Goal: Transaction & Acquisition: Purchase product/service

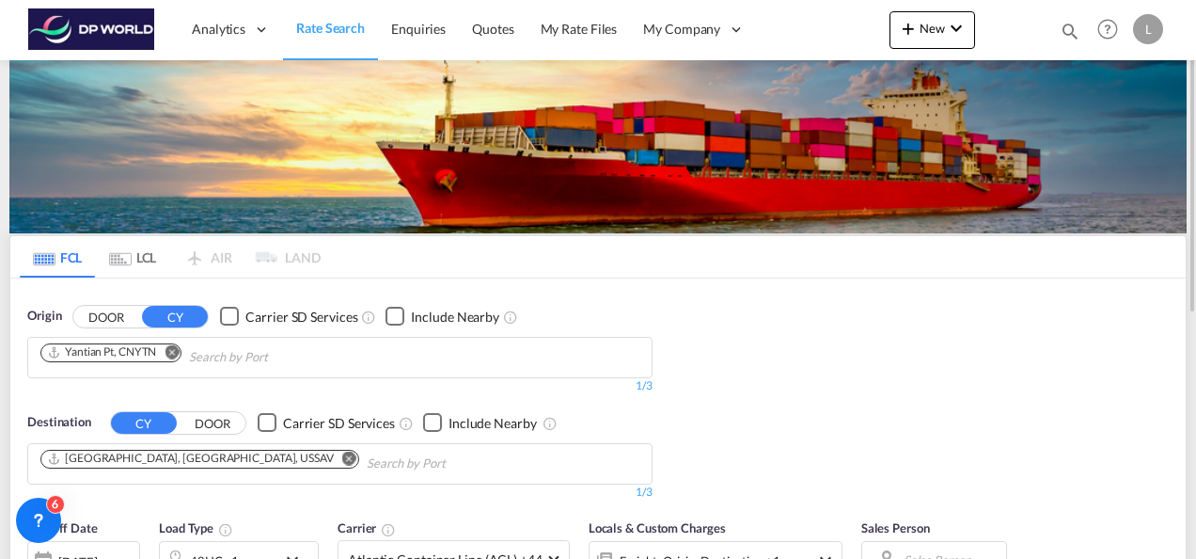
drag, startPoint x: 175, startPoint y: 355, endPoint x: 173, endPoint y: 372, distance: 17.0
click at [175, 355] on md-icon "Remove" at bounding box center [172, 351] width 14 height 14
click at [342, 453] on md-icon "Remove" at bounding box center [349, 457] width 14 height 14
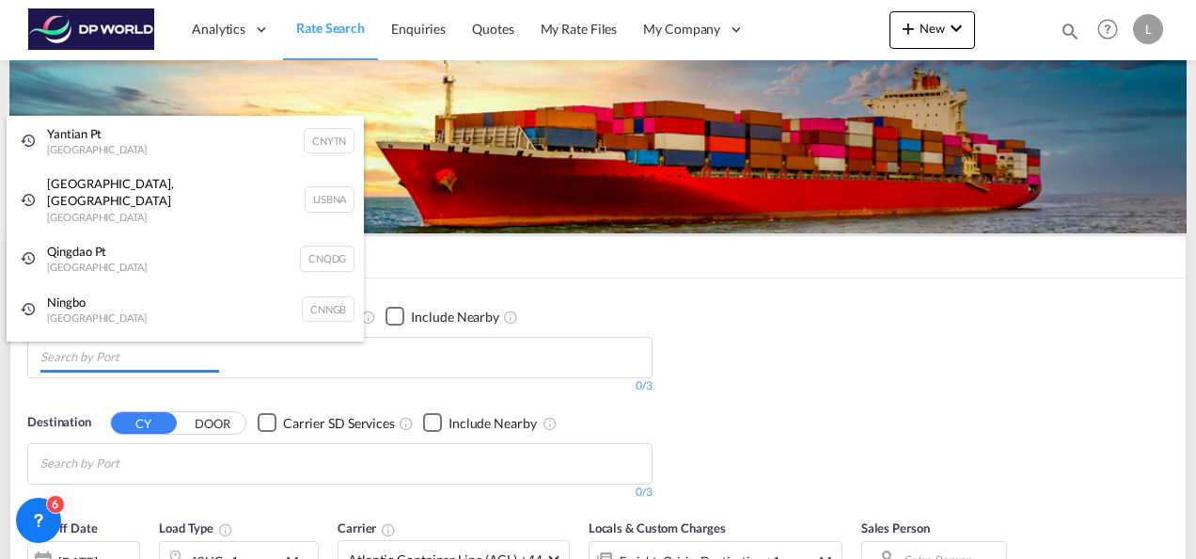
click at [134, 364] on body "Analytics Dashboard Rate Search Enquiries Quotes My Rate Files My Company" at bounding box center [598, 279] width 1196 height 559
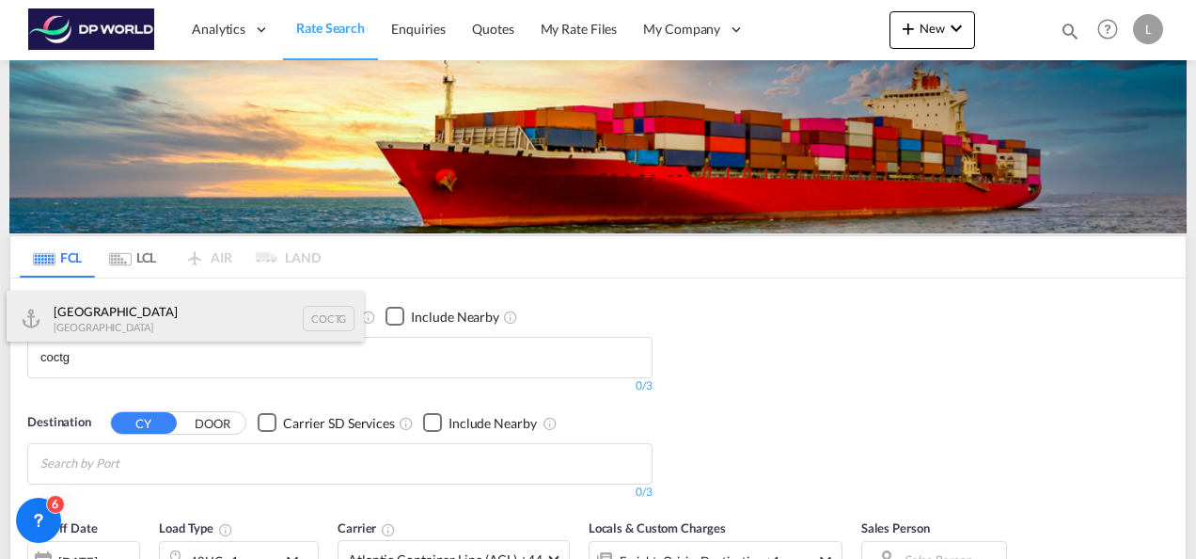
type input "coctg"
click at [113, 314] on div "Cartagena Colombia COCTG" at bounding box center [185, 319] width 357 height 56
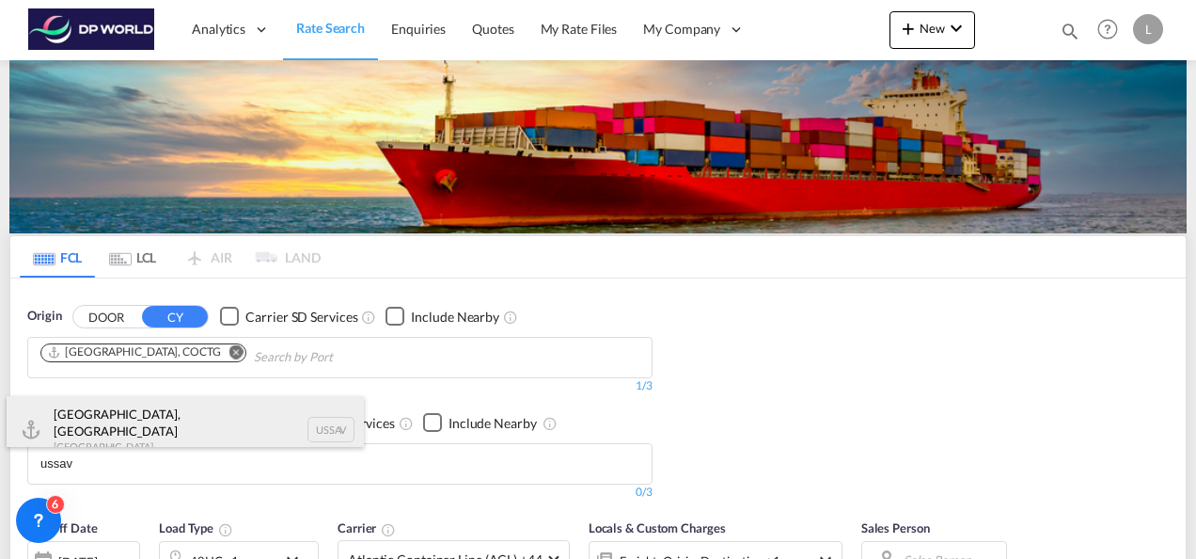
type input "ussav"
click at [92, 429] on div "Savannah, GA United States USSAV" at bounding box center [185, 430] width 357 height 68
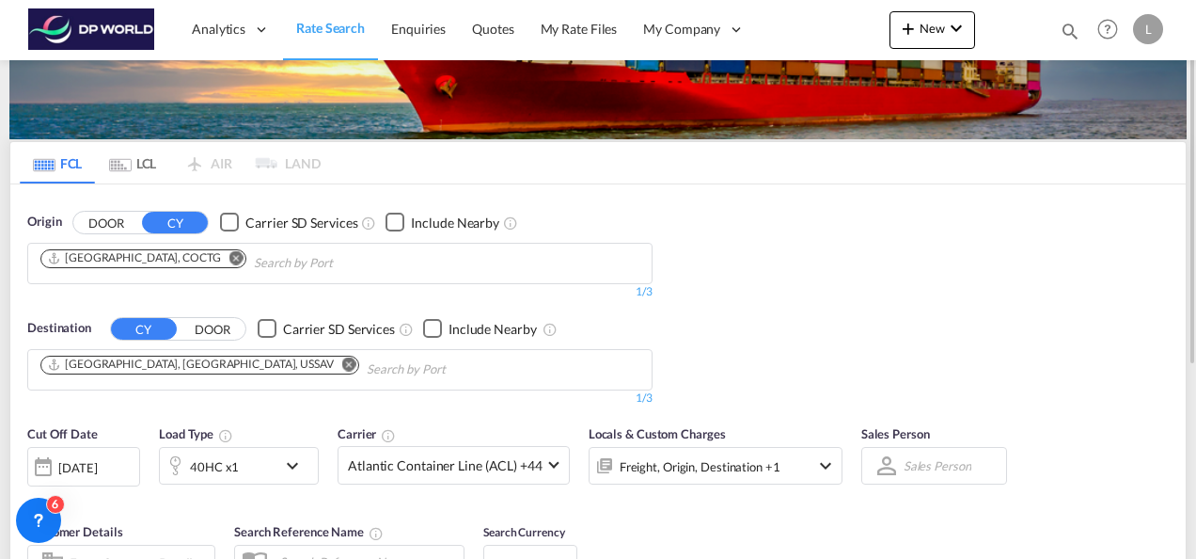
scroll to position [188, 0]
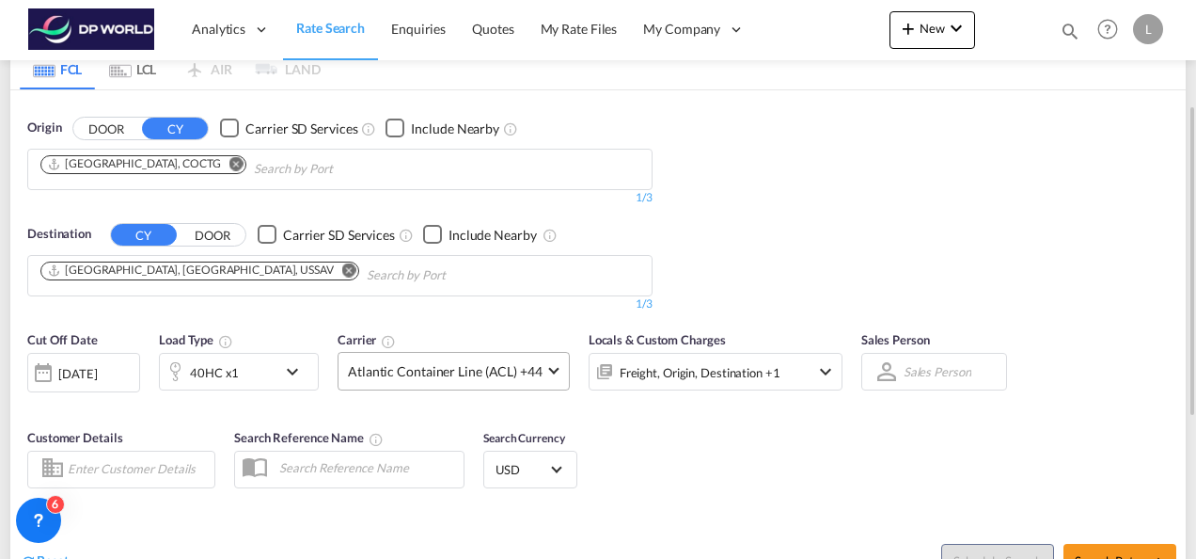
click at [467, 370] on span "Atlantic Container Line (ACL) +44" at bounding box center [445, 371] width 195 height 19
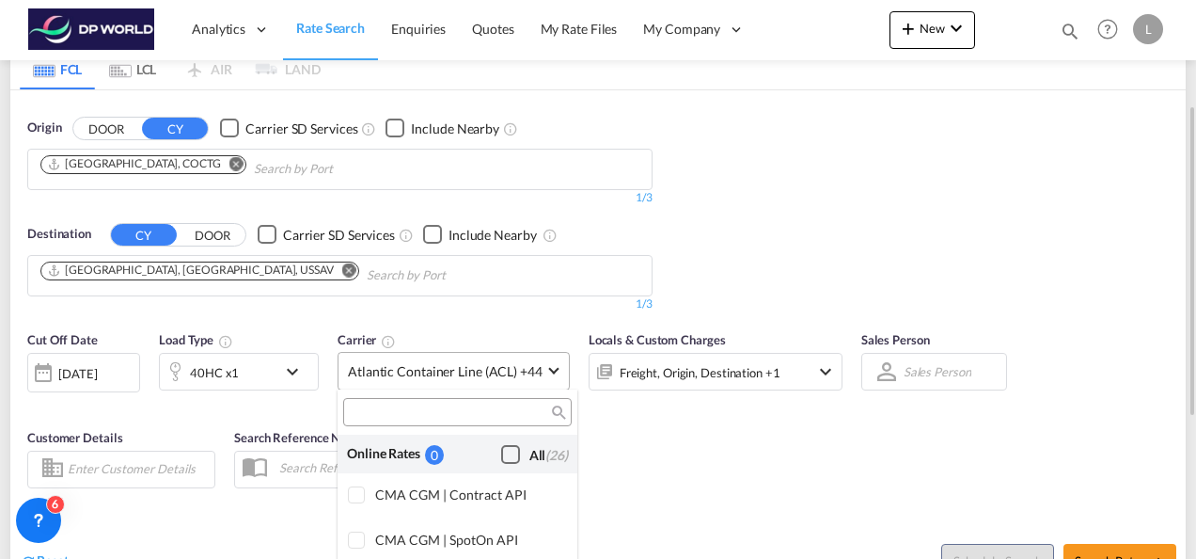
scroll to position [1297, 0]
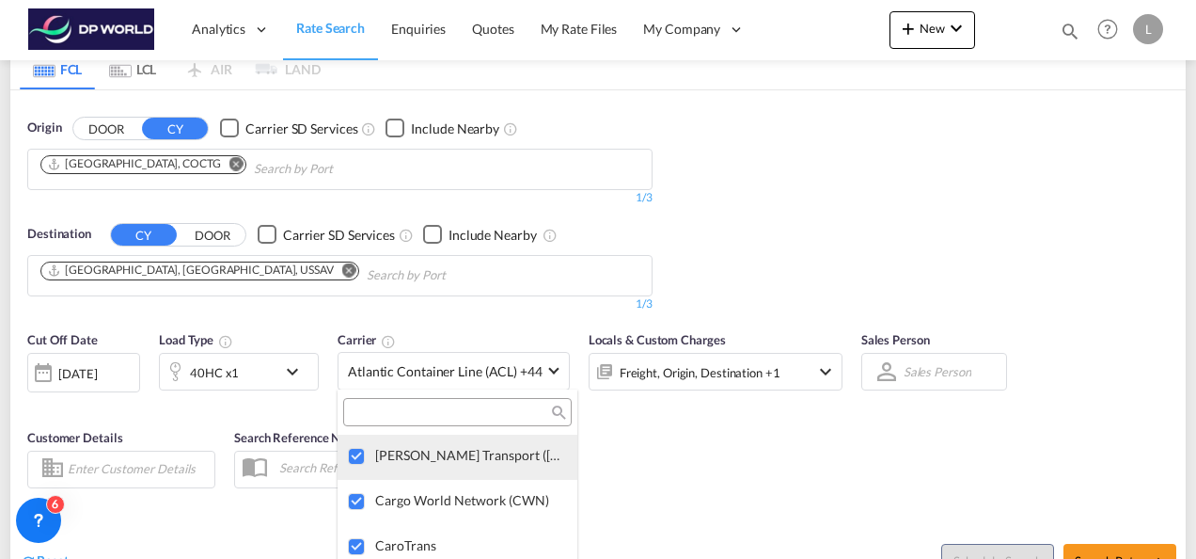
click at [351, 449] on div at bounding box center [357, 457] width 19 height 19
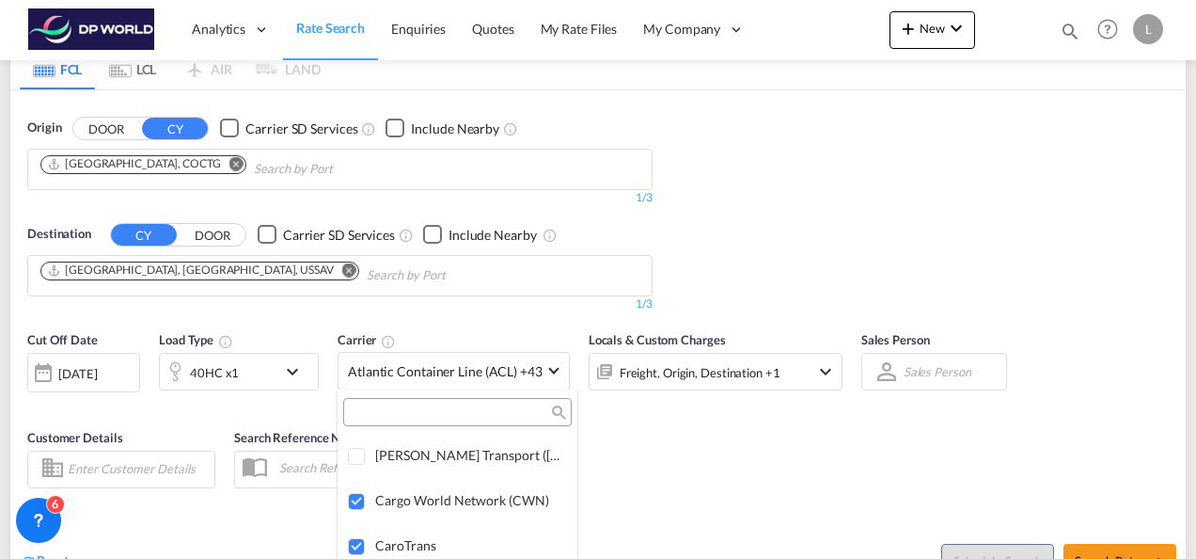
click at [399, 409] on input "search" at bounding box center [450, 412] width 202 height 17
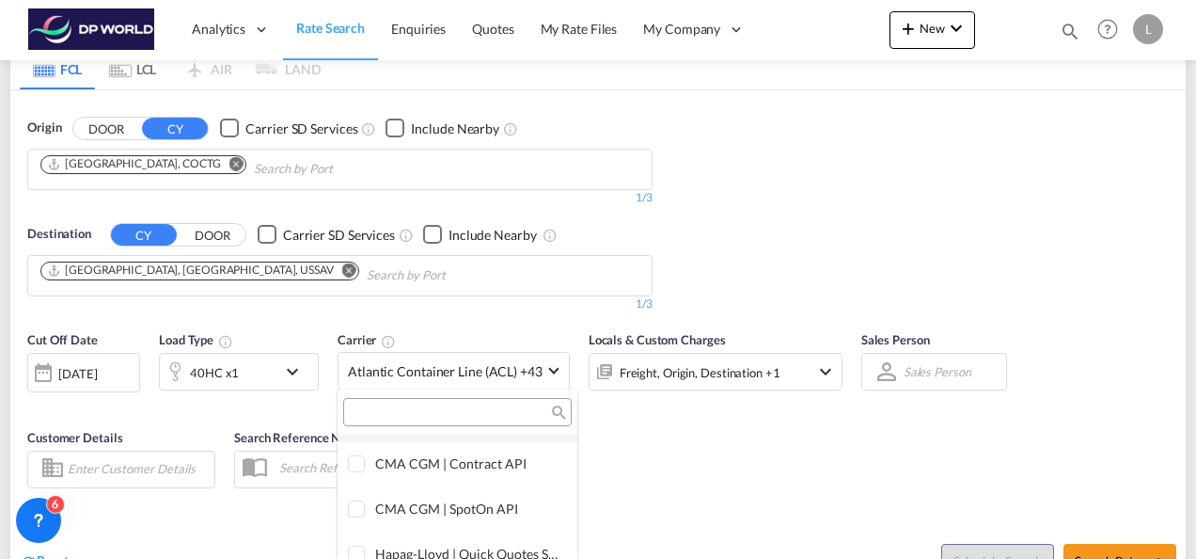
scroll to position [0, 0]
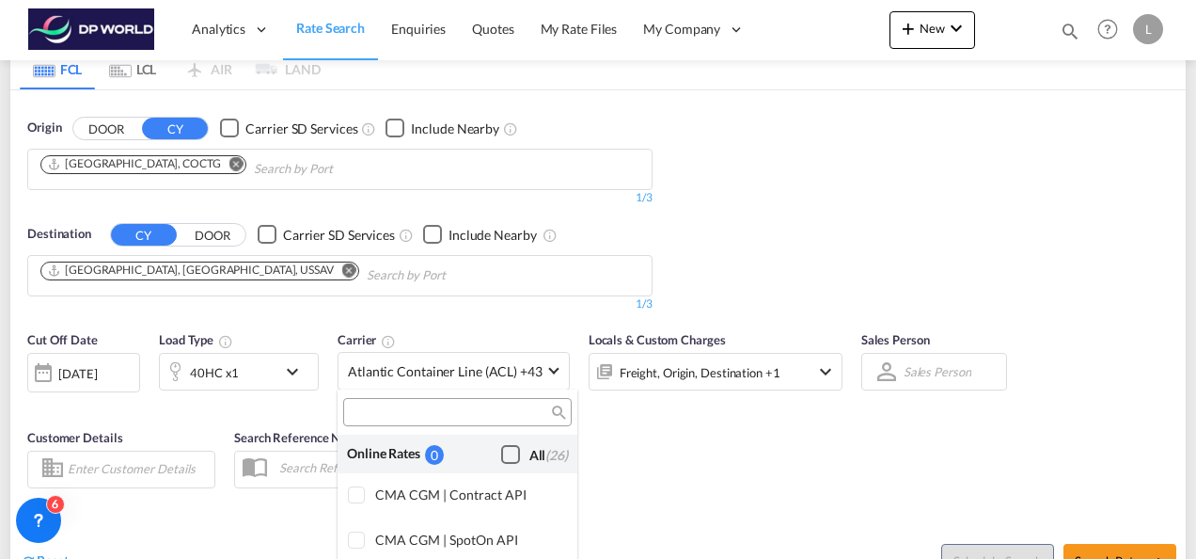
click at [501, 454] on div "Checkbox No Ink" at bounding box center [510, 454] width 19 height 19
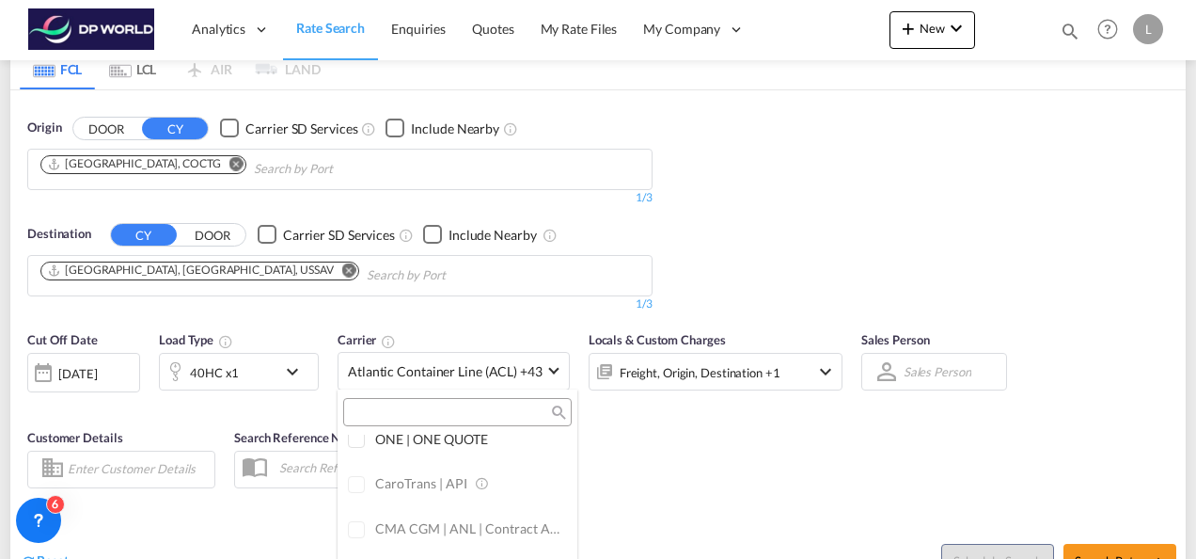
scroll to position [470, 0]
click at [395, 406] on input "search" at bounding box center [450, 412] width 202 height 17
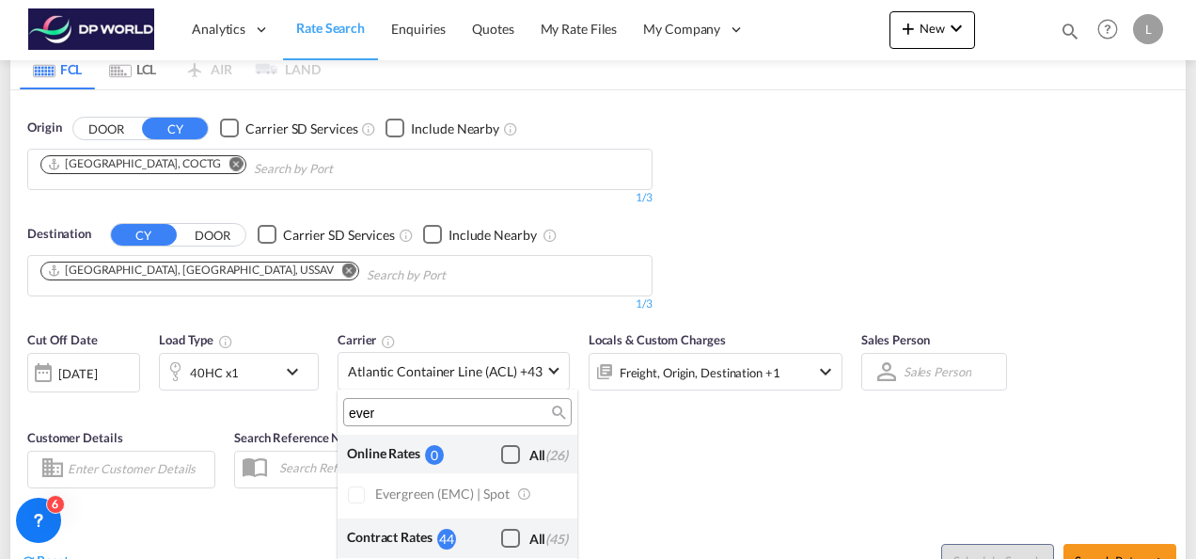
scroll to position [0, 0]
type input "ever"
click at [353, 497] on div at bounding box center [357, 495] width 19 height 19
click at [504, 537] on div "Checkbox No Ink" at bounding box center [510, 537] width 19 height 19
click at [683, 475] on md-backdrop at bounding box center [598, 279] width 1196 height 559
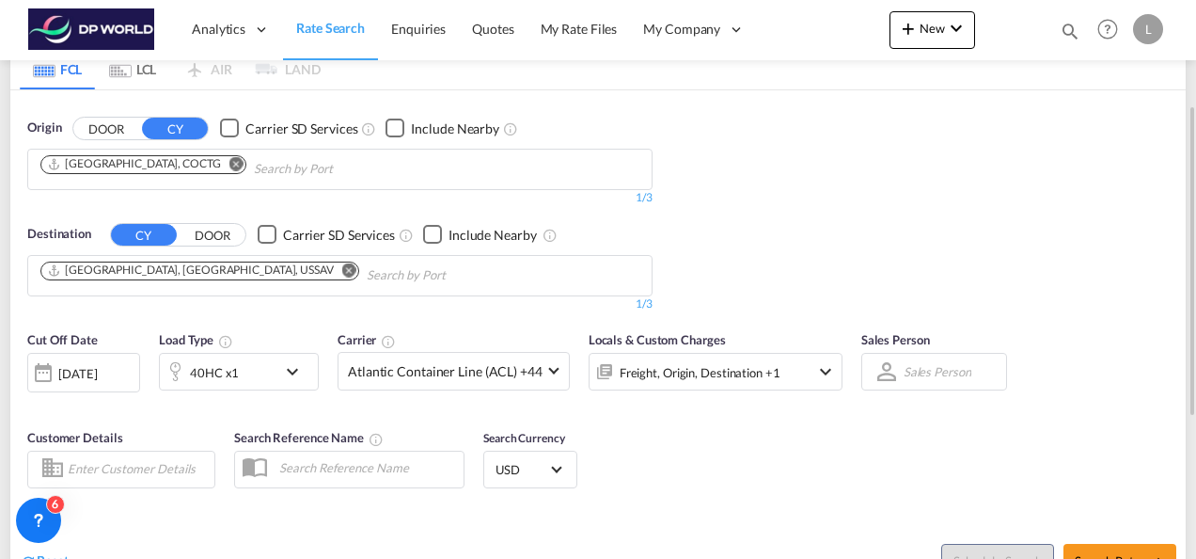
scroll to position [282, 0]
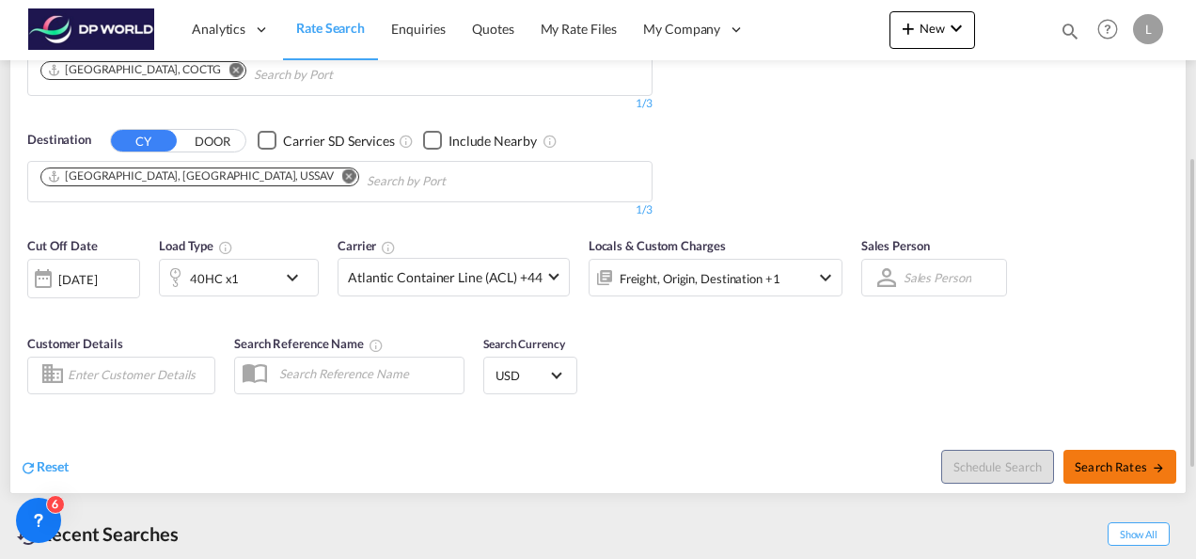
click at [1093, 466] on span "Search Rates" at bounding box center [1120, 466] width 90 height 15
type input "COCTG to USSAV / 30 Sep 2025"
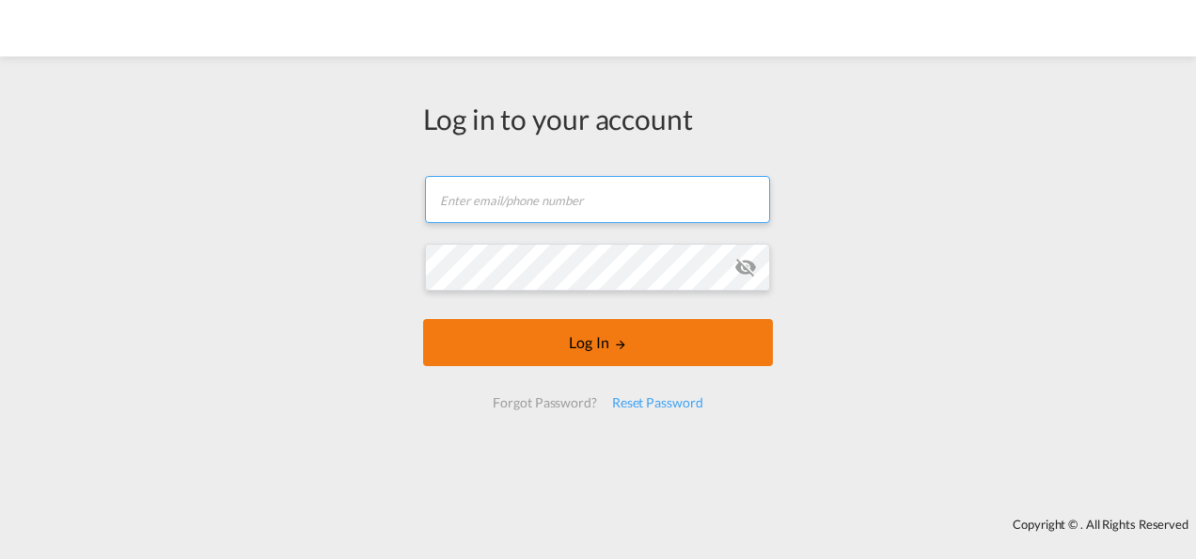
type input "[PERSON_NAME][EMAIL_ADDRESS][PERSON_NAME][DOMAIN_NAME]"
click at [598, 352] on button "Log In" at bounding box center [598, 342] width 350 height 47
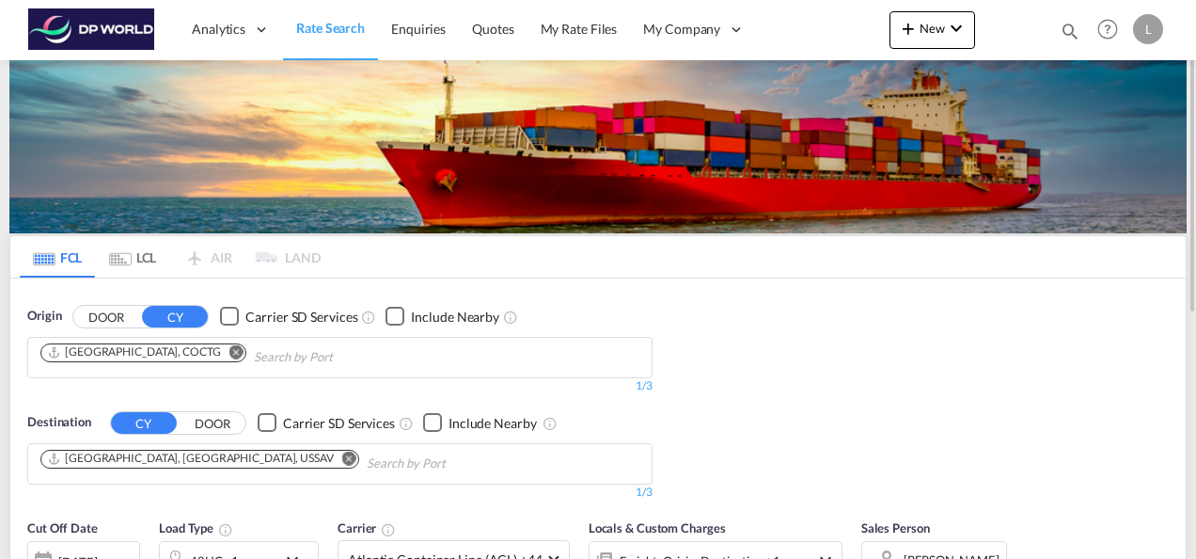
click at [229, 344] on md-icon "Remove" at bounding box center [236, 351] width 14 height 14
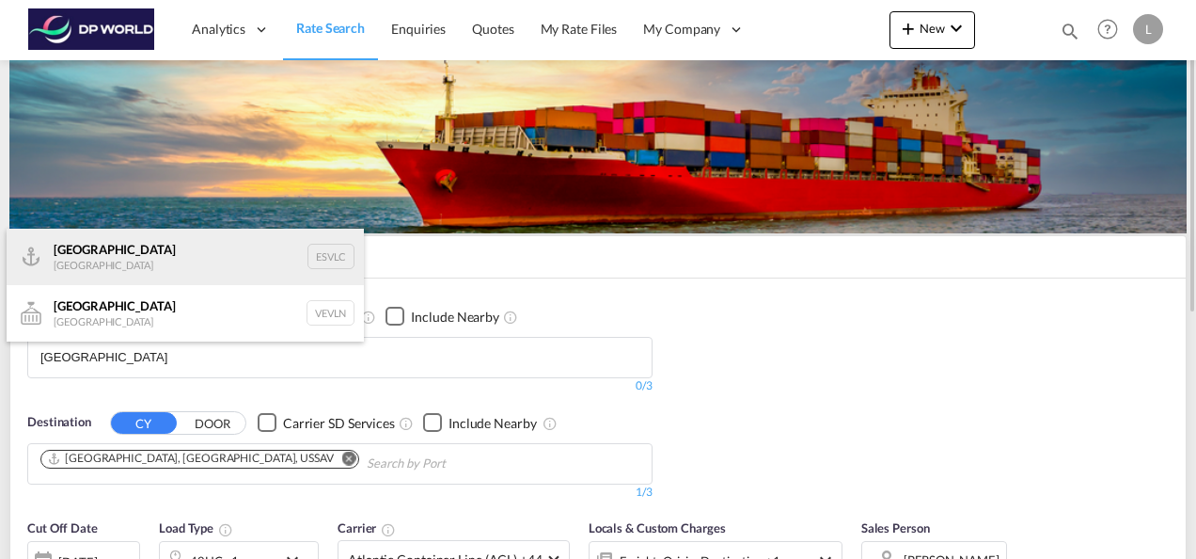
type input "[GEOGRAPHIC_DATA]"
click at [94, 256] on div "Valencia [GEOGRAPHIC_DATA] ESVLC" at bounding box center [185, 256] width 357 height 56
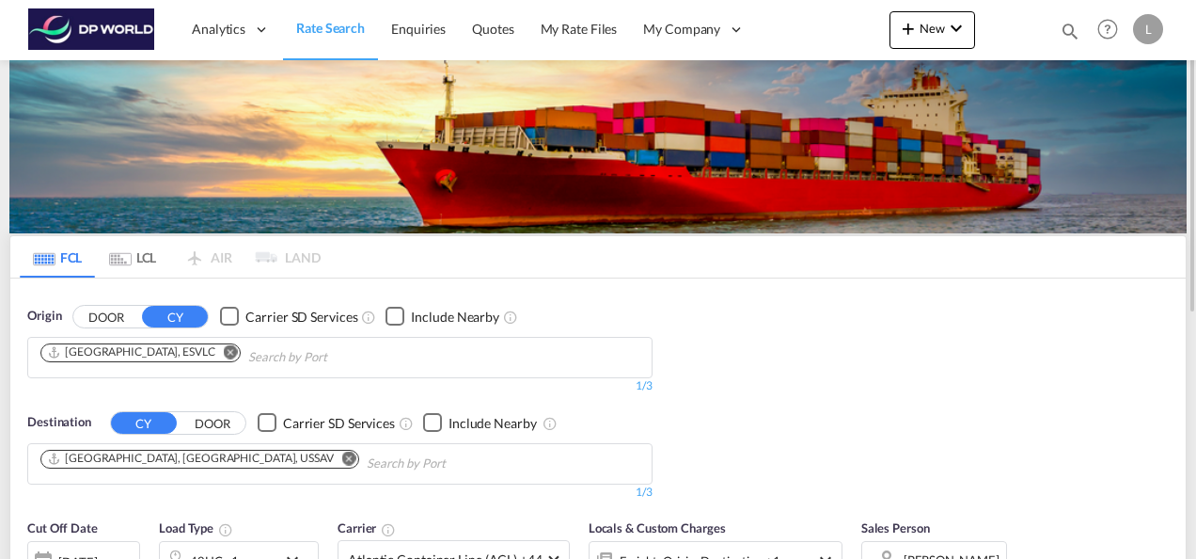
click at [342, 459] on md-icon "Remove" at bounding box center [349, 457] width 14 height 14
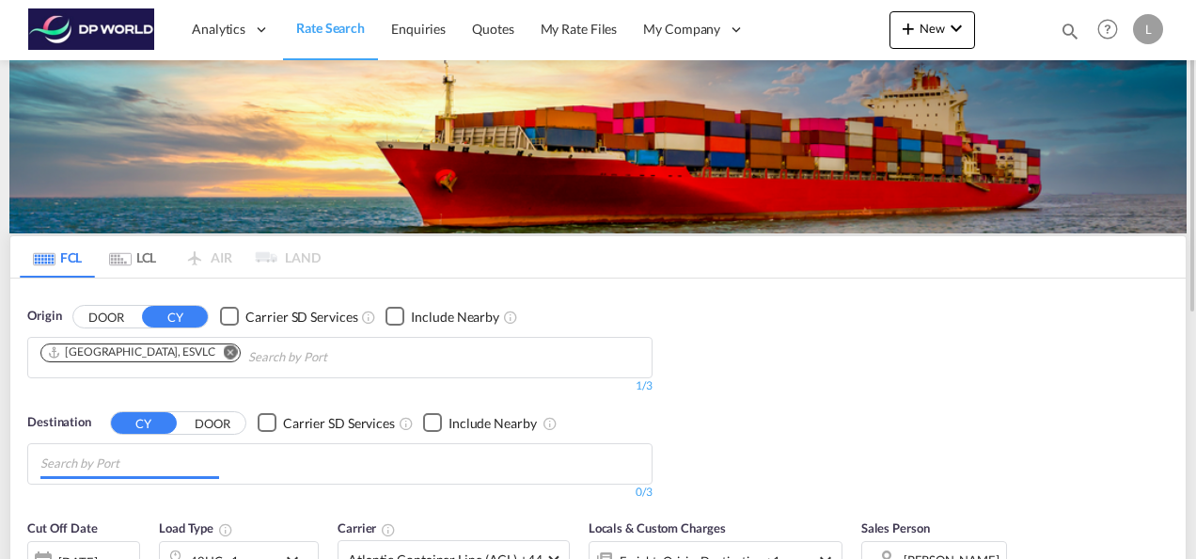
click at [149, 463] on input "Chips input." at bounding box center [129, 464] width 179 height 30
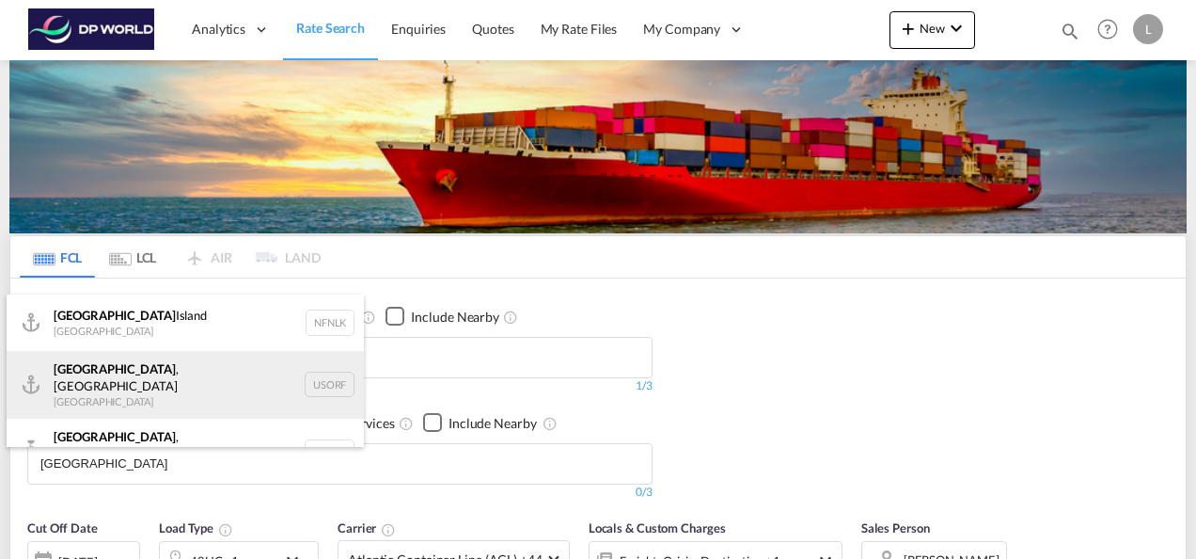
type input "[GEOGRAPHIC_DATA]"
click at [130, 374] on div "[GEOGRAPHIC_DATA] , [GEOGRAPHIC_DATA] [GEOGRAPHIC_DATA] [GEOGRAPHIC_DATA]" at bounding box center [185, 385] width 357 height 68
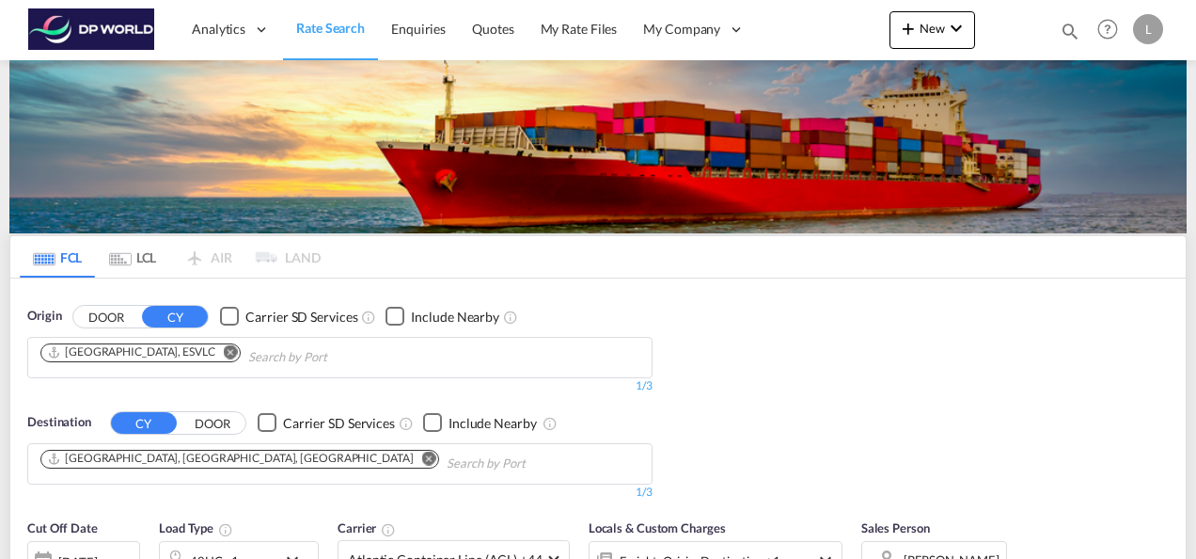
scroll to position [188, 0]
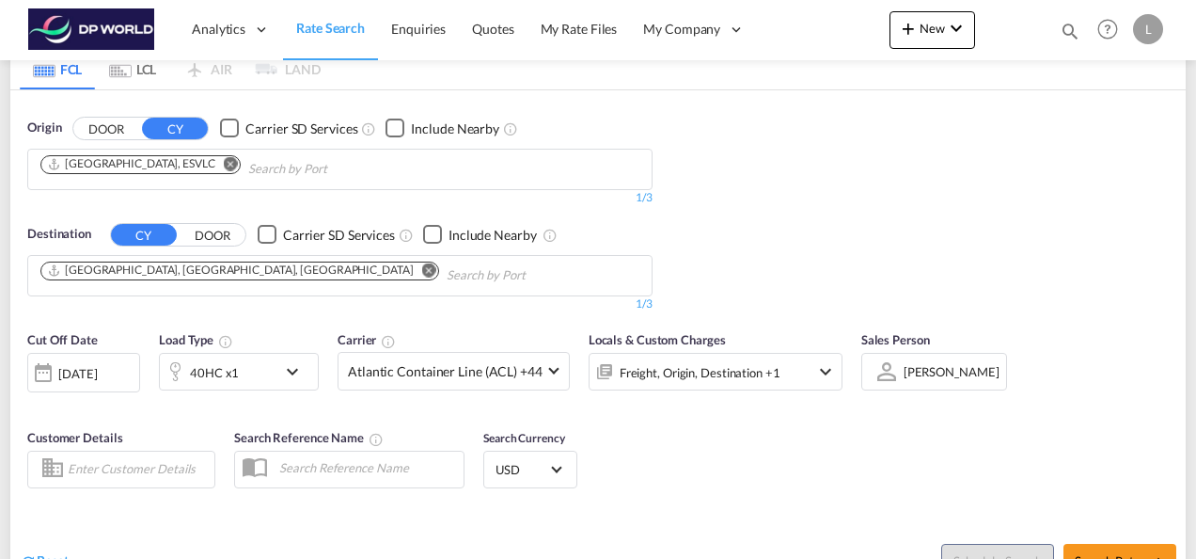
click at [254, 374] on div "40HC x1" at bounding box center [218, 372] width 117 height 38
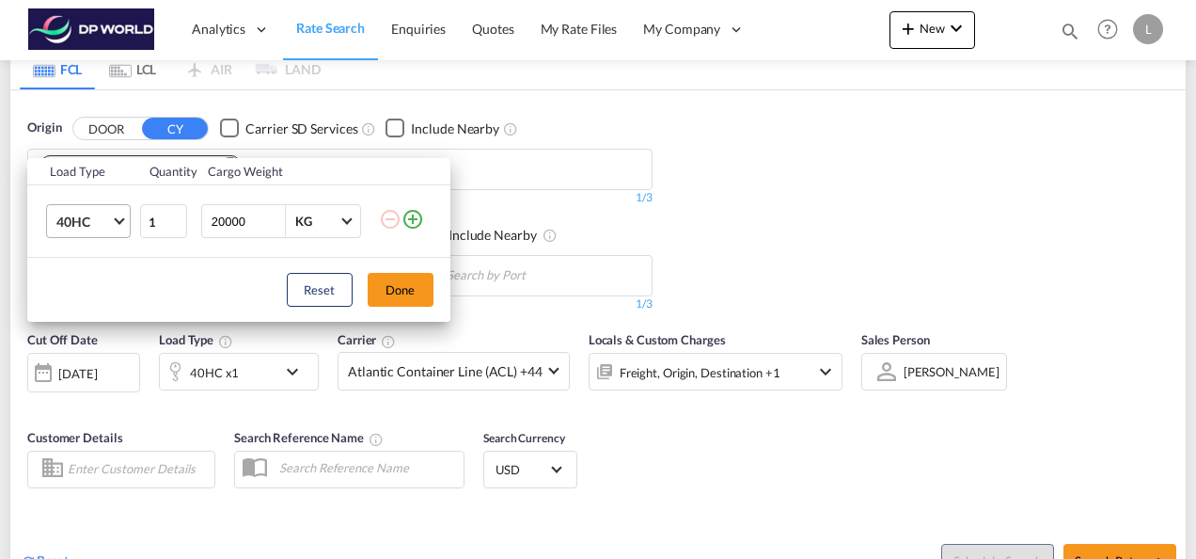
click at [118, 222] on span "Choose: \a40HC" at bounding box center [119, 219] width 10 height 10
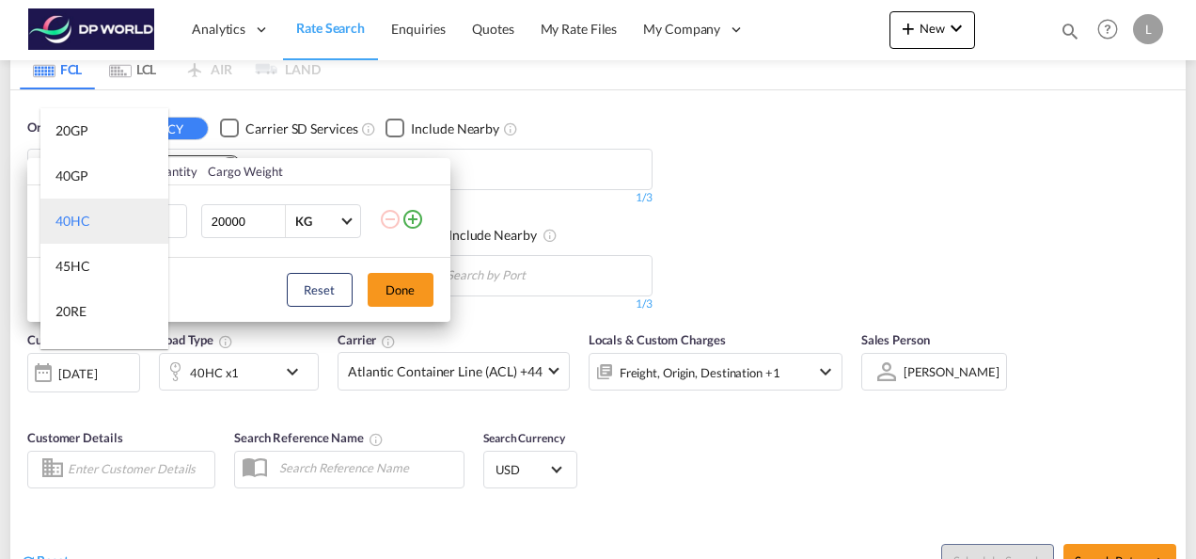
scroll to position [94, 0]
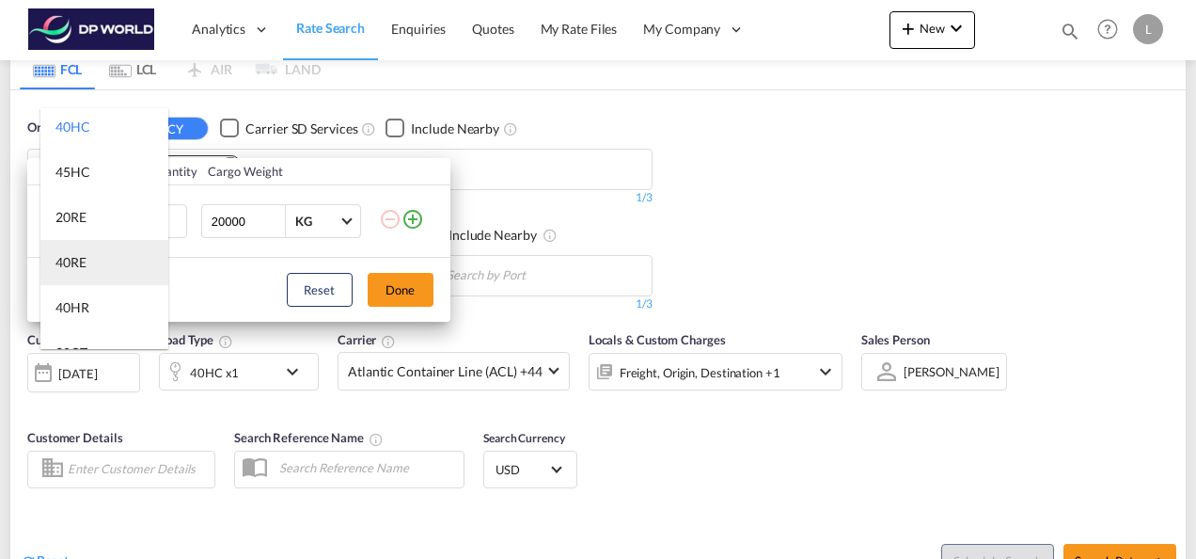
click at [98, 259] on md-option "40RE" at bounding box center [104, 262] width 128 height 45
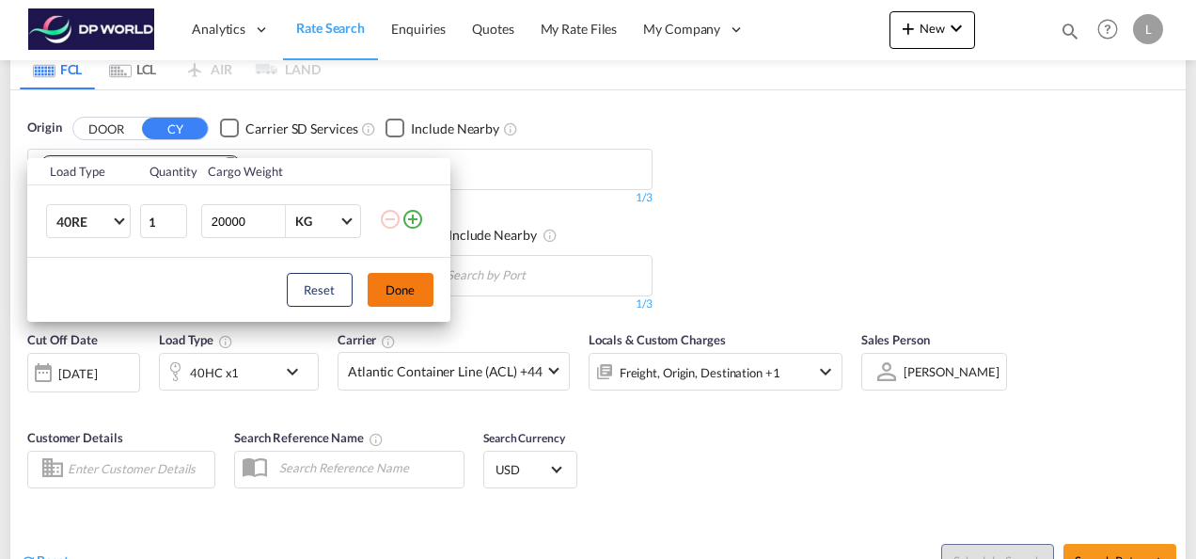
click at [403, 297] on button "Done" at bounding box center [401, 290] width 66 height 34
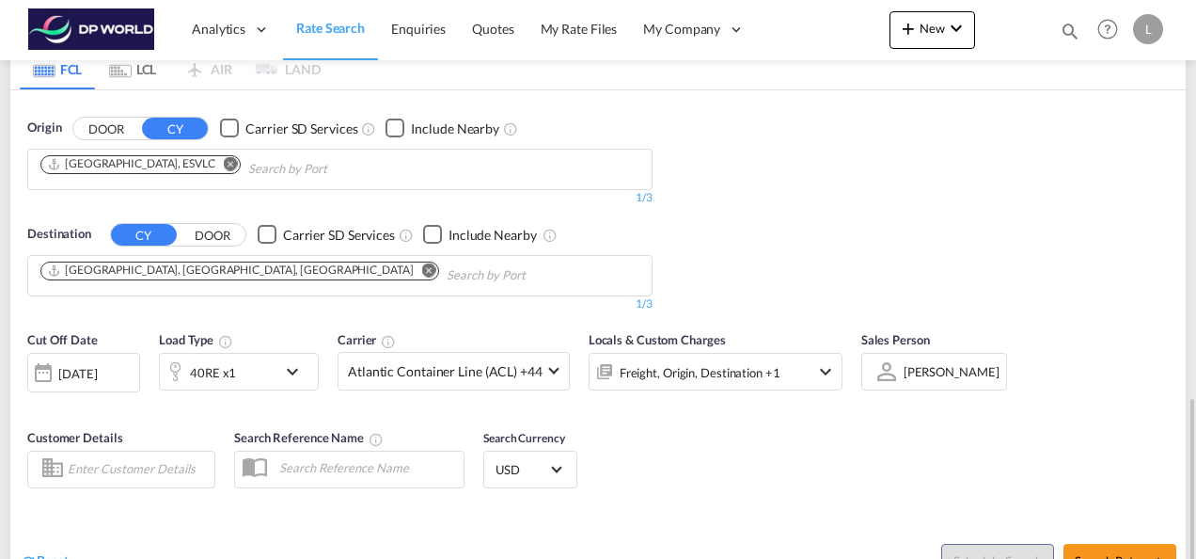
scroll to position [376, 0]
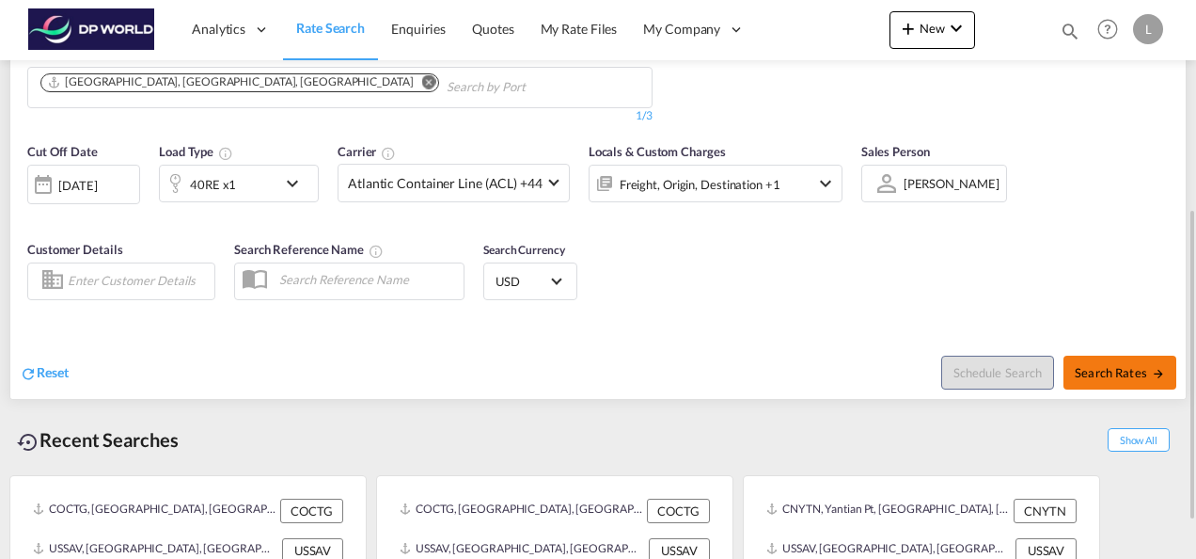
click at [1091, 378] on button "Search Rates" at bounding box center [1119, 372] width 113 height 34
type input "ESVLC to USORF / [DATE]"
